Goal: Transaction & Acquisition: Book appointment/travel/reservation

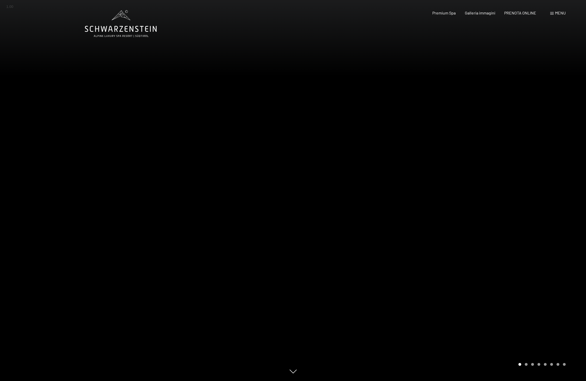
click at [479, 333] on div at bounding box center [439, 190] width 293 height 381
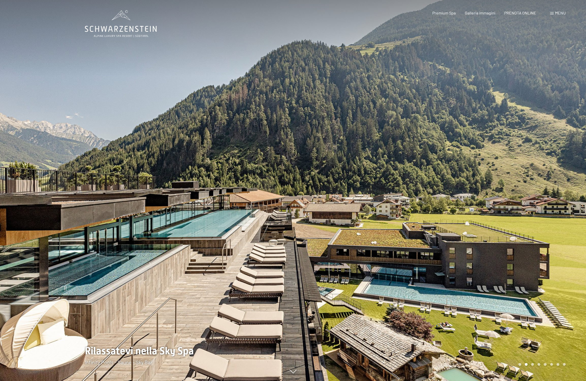
click at [479, 333] on div at bounding box center [439, 190] width 293 height 381
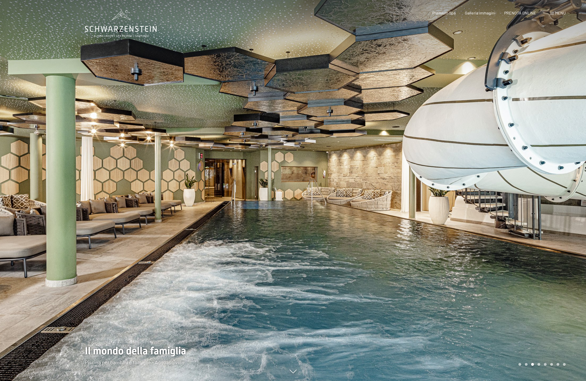
click at [479, 333] on div at bounding box center [439, 190] width 293 height 381
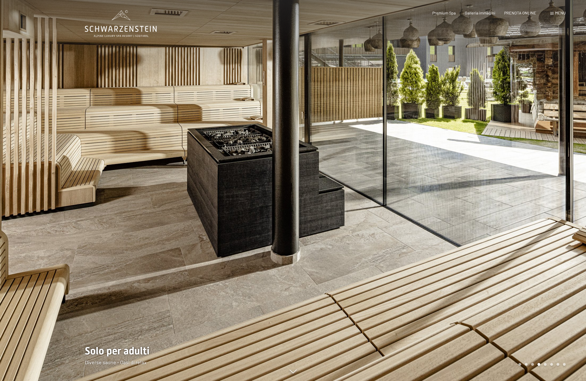
click at [479, 333] on div at bounding box center [439, 190] width 293 height 381
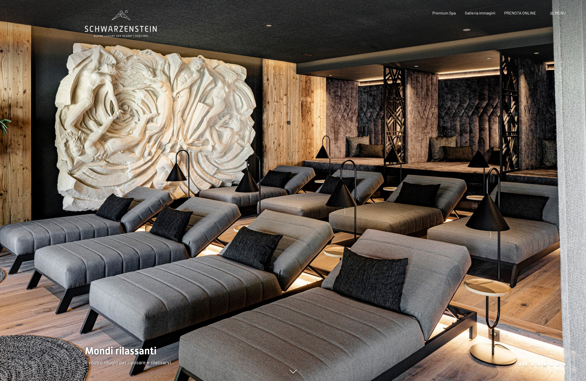
click at [479, 333] on div at bounding box center [439, 190] width 293 height 381
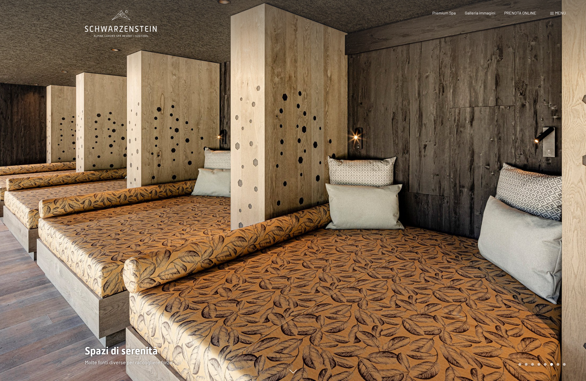
click at [479, 333] on div at bounding box center [439, 190] width 293 height 381
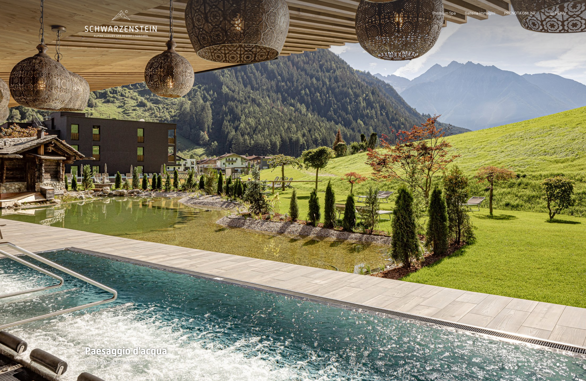
click at [479, 333] on div at bounding box center [439, 190] width 293 height 381
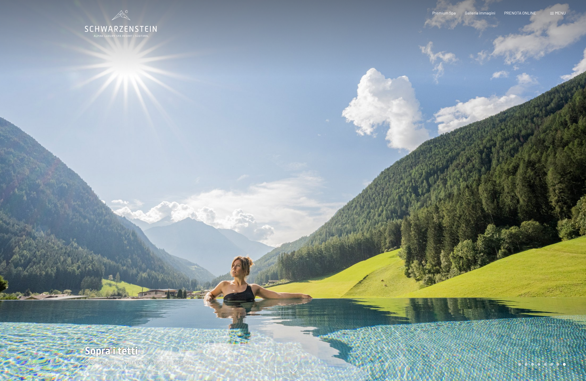
click at [479, 333] on div at bounding box center [439, 190] width 293 height 381
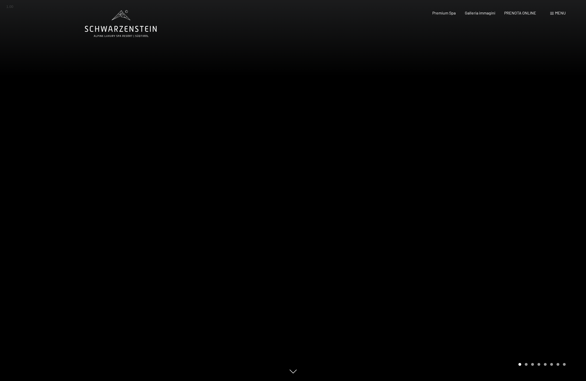
click at [479, 333] on div at bounding box center [439, 190] width 293 height 381
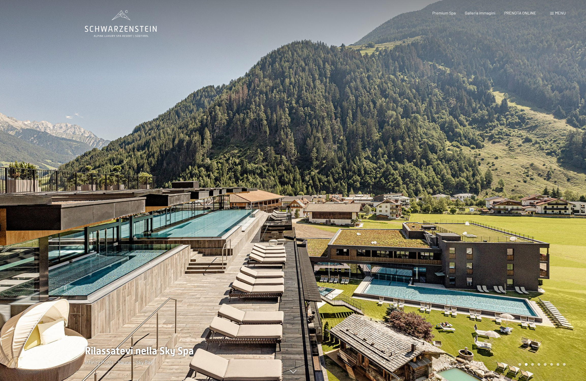
click at [479, 333] on div at bounding box center [439, 190] width 293 height 381
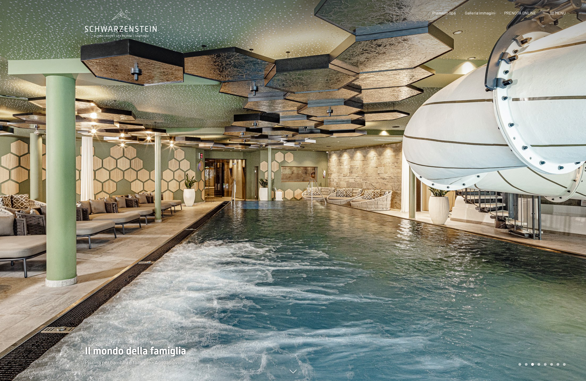
click at [479, 333] on div at bounding box center [439, 190] width 293 height 381
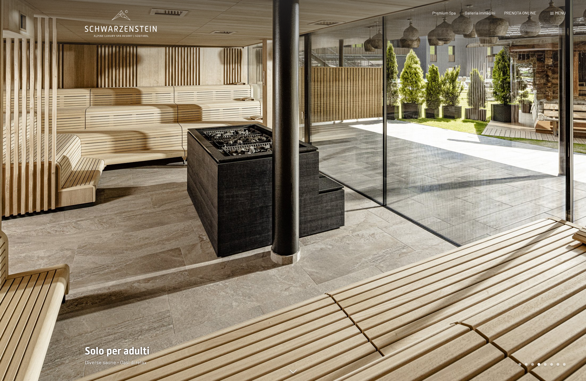
click at [479, 333] on div at bounding box center [439, 190] width 293 height 381
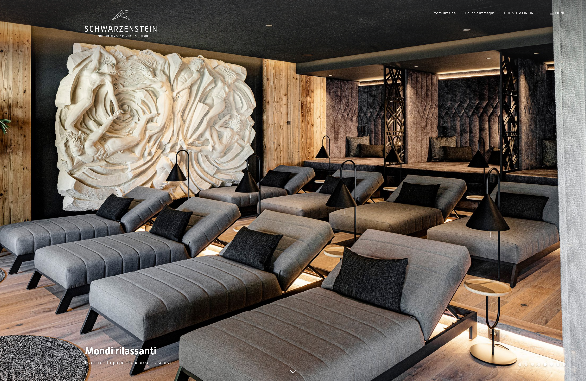
click at [479, 333] on div at bounding box center [439, 190] width 293 height 381
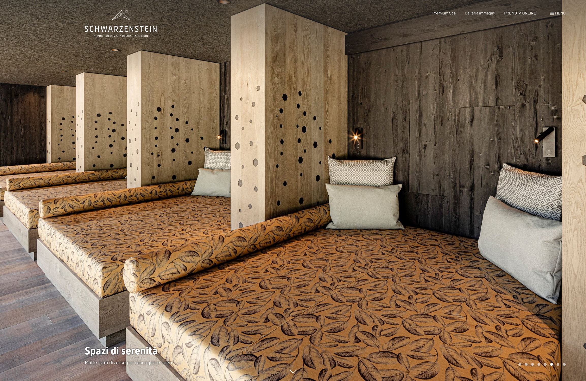
click at [479, 333] on div at bounding box center [439, 190] width 293 height 381
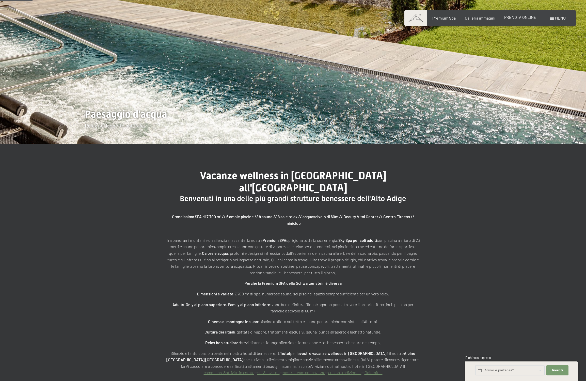
scroll to position [232, 0]
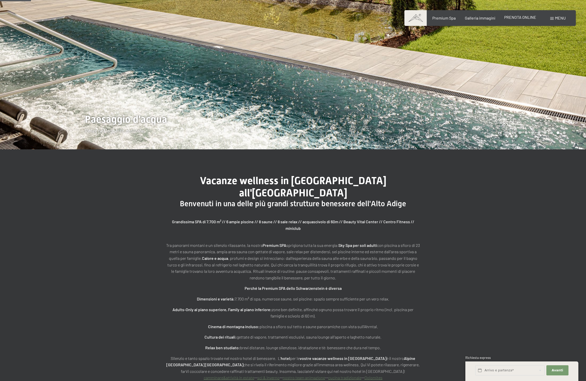
click at [519, 17] on span "PRENOTA ONLINE" at bounding box center [520, 17] width 32 height 5
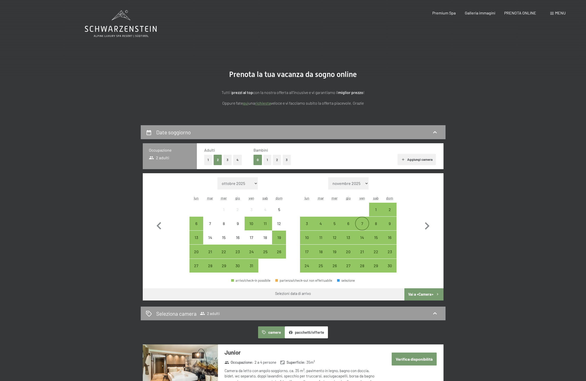
click at [364, 225] on div "7" at bounding box center [362, 228] width 13 height 13
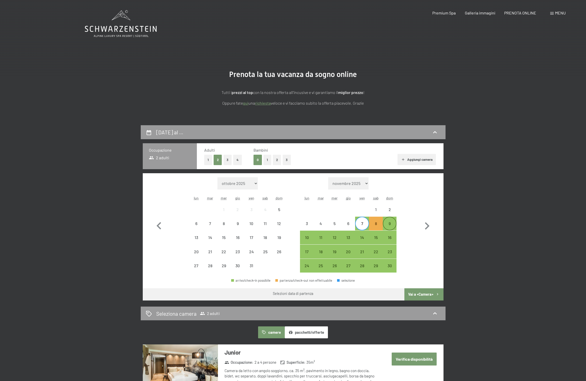
click at [392, 225] on div "9" at bounding box center [389, 228] width 13 height 13
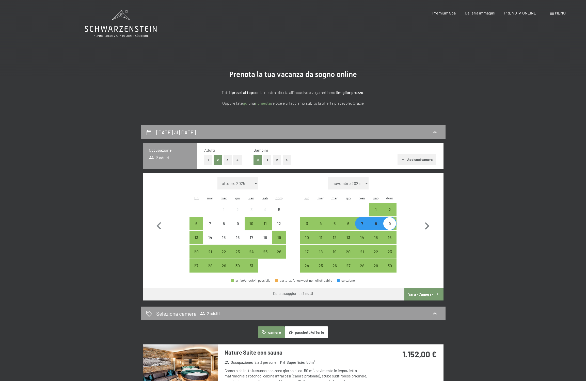
click at [424, 295] on button "Vai a «Camera»" at bounding box center [423, 294] width 39 height 12
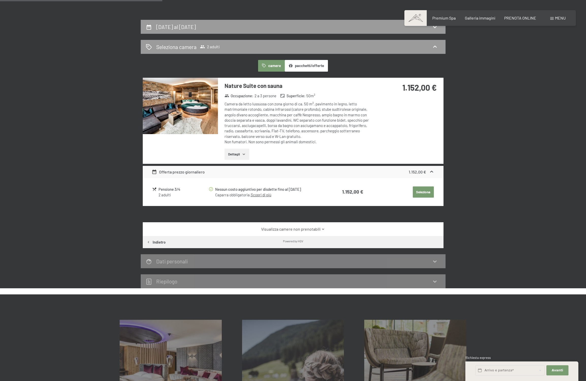
scroll to position [105, 0]
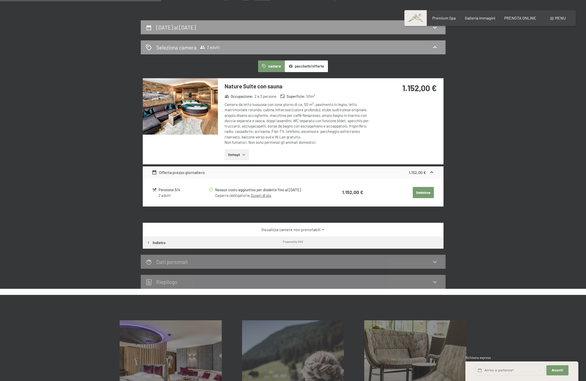
click at [304, 71] on button "pacchetti/offerte" at bounding box center [306, 66] width 43 height 12
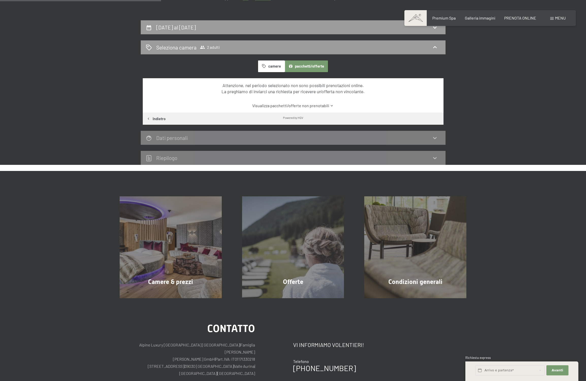
click at [268, 68] on button "camere" at bounding box center [271, 66] width 26 height 12
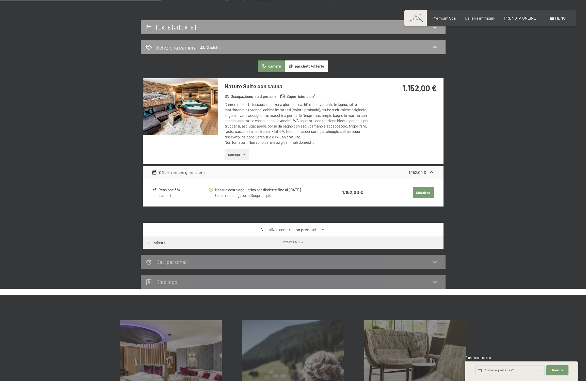
click at [191, 120] on img at bounding box center [180, 106] width 75 height 56
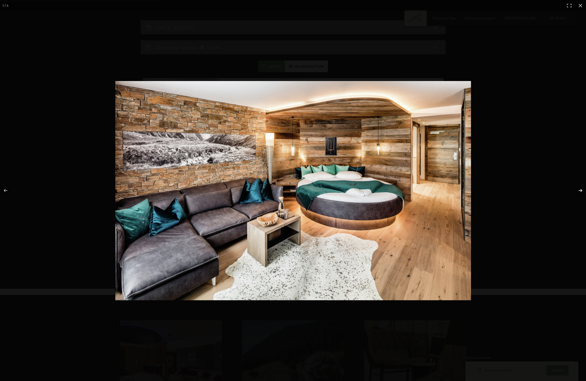
click at [581, 192] on button "button" at bounding box center [577, 190] width 18 height 25
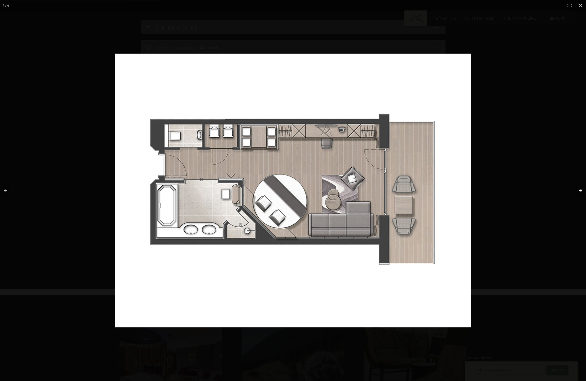
click at [581, 192] on button "button" at bounding box center [577, 190] width 18 height 25
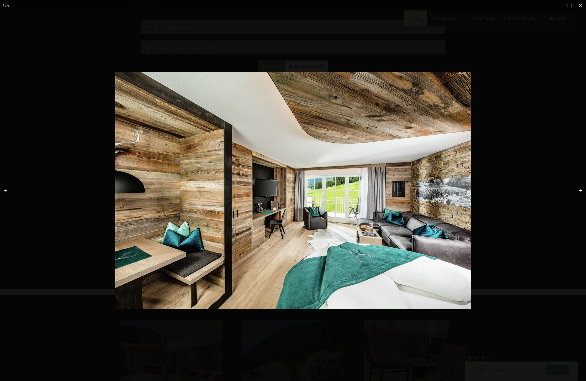
click at [581, 192] on button "button" at bounding box center [577, 190] width 18 height 25
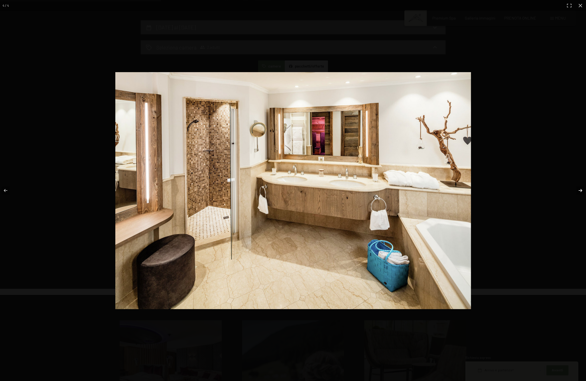
click at [581, 192] on button "button" at bounding box center [577, 190] width 18 height 25
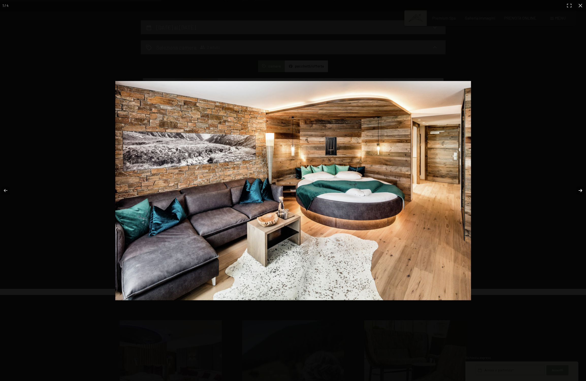
click at [581, 192] on button "button" at bounding box center [577, 190] width 18 height 25
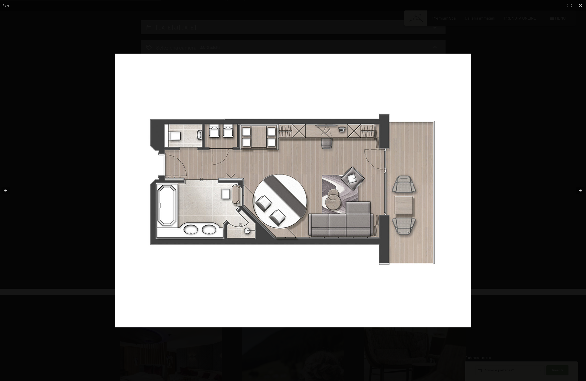
click at [433, 72] on img at bounding box center [293, 191] width 356 height 274
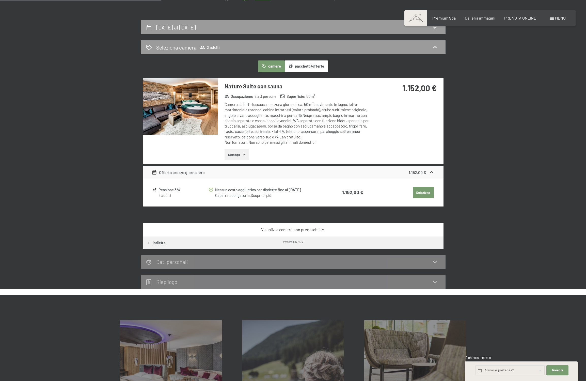
click at [459, 72] on div "[DATE] al [DATE] Seleziona camera 2 adulti camere pacchetti/offerte Nature Suit…" at bounding box center [293, 154] width 347 height 268
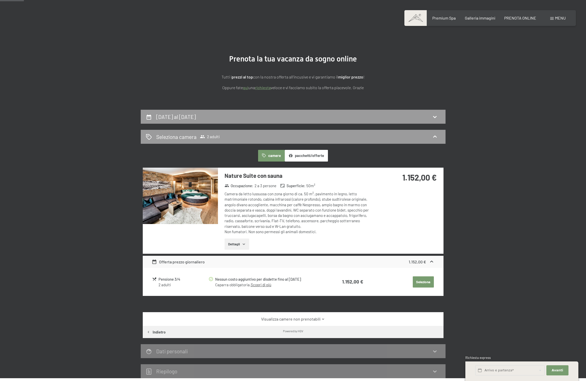
click at [274, 115] on div "[DATE] al [DATE]" at bounding box center [293, 116] width 295 height 7
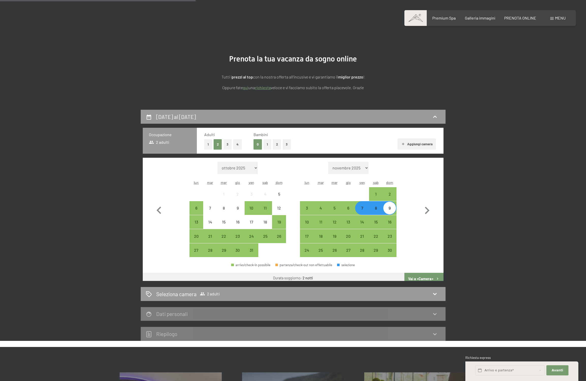
scroll to position [125, 0]
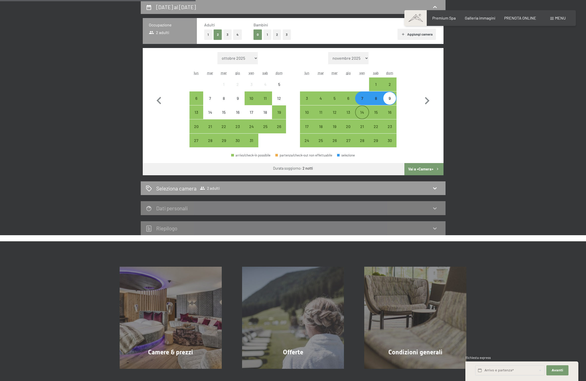
click at [368, 115] on div "14" at bounding box center [362, 116] width 13 height 13
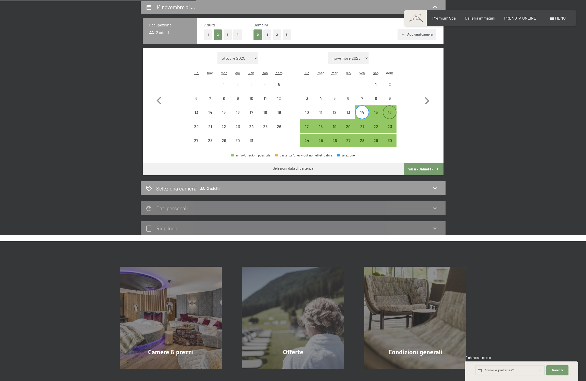
click at [388, 114] on div "16" at bounding box center [389, 116] width 13 height 13
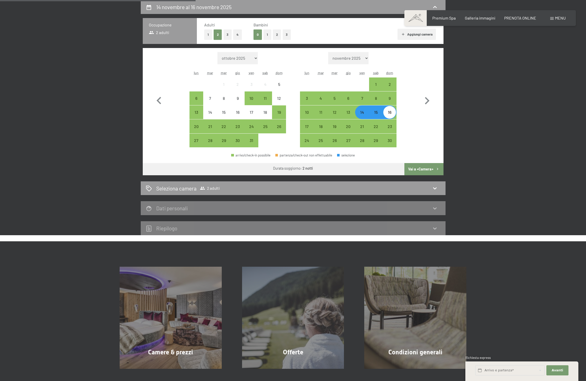
click at [421, 166] on button "Vai a «Camera»" at bounding box center [423, 169] width 39 height 12
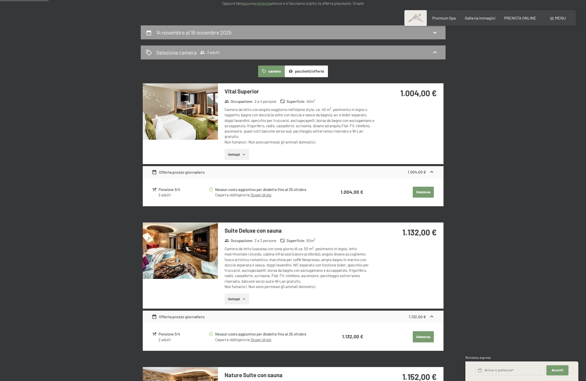
scroll to position [100, 0]
